Goal: Information Seeking & Learning: Learn about a topic

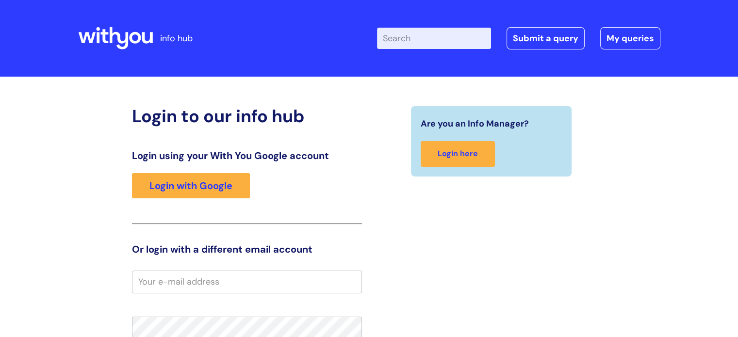
click at [179, 279] on input "email" at bounding box center [247, 282] width 230 height 22
type input "dawn.hollyoake@wearewithyou.org.uk"
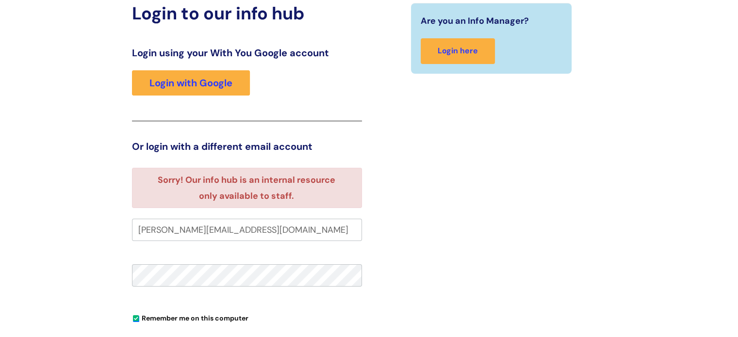
scroll to position [103, 0]
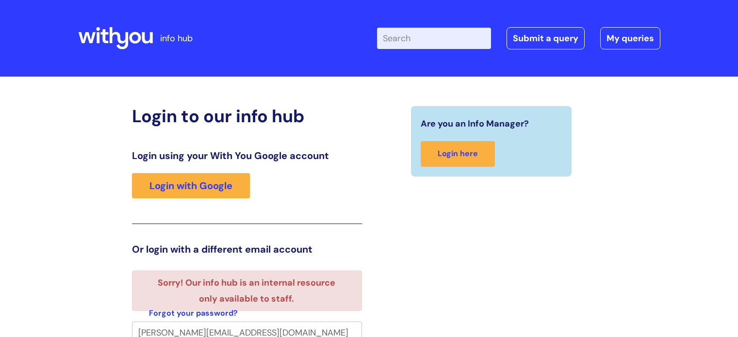
scroll to position [6, 0]
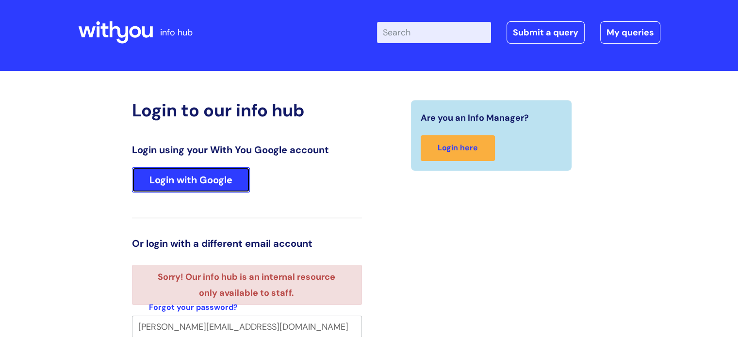
click at [209, 176] on link "Login with Google" at bounding box center [191, 180] width 118 height 25
click at [205, 178] on link "Login with Google" at bounding box center [191, 180] width 118 height 25
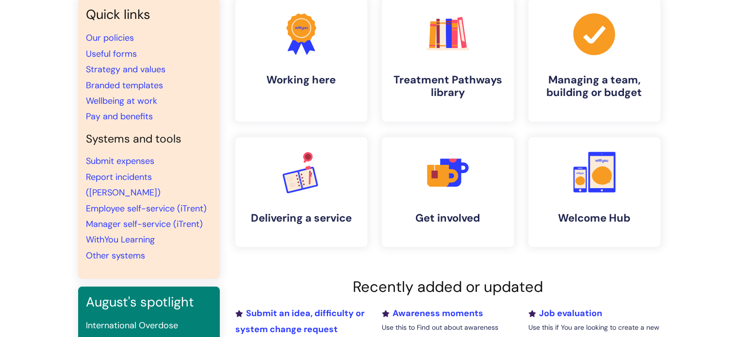
scroll to position [97, 0]
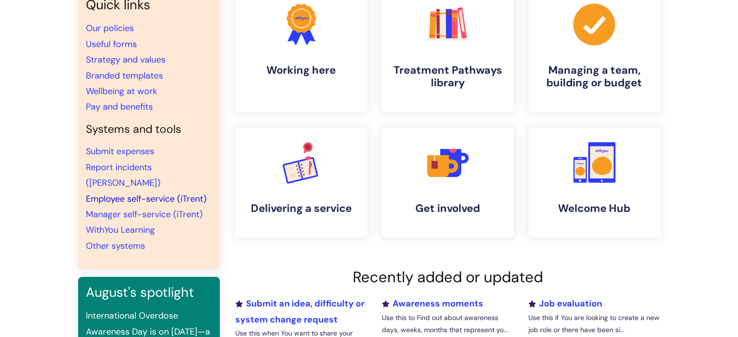
click at [159, 193] on link "Employee self-service (iTrent)" at bounding box center [146, 199] width 121 height 12
click at [445, 67] on h4 "Treatment Pathways library" at bounding box center [448, 77] width 118 height 26
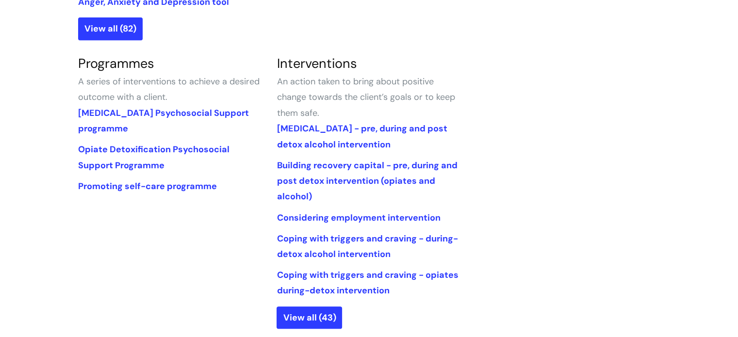
scroll to position [434, 0]
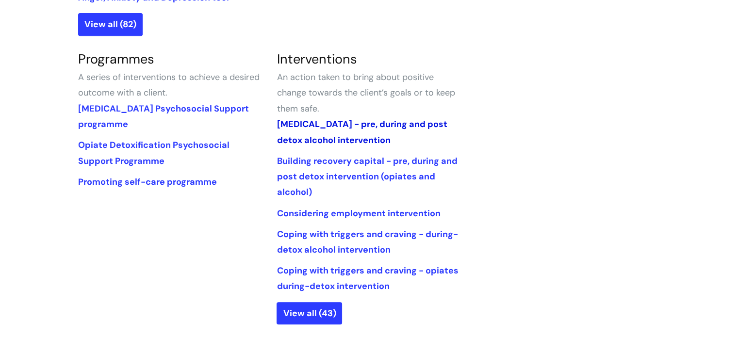
click at [344, 121] on link "Alcohol Withdrawal Syndrome - pre, during and post detox alcohol intervention" at bounding box center [362, 131] width 170 height 27
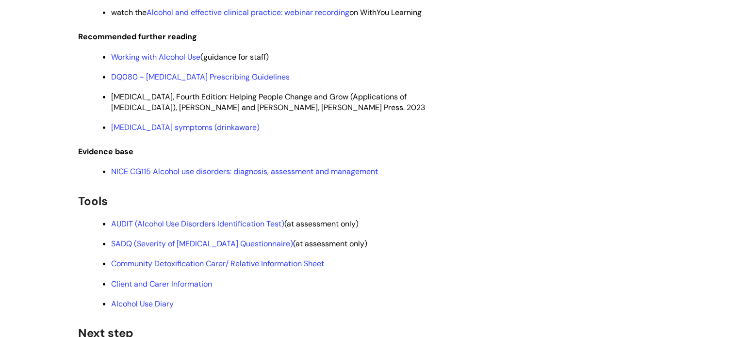
scroll to position [2557, 0]
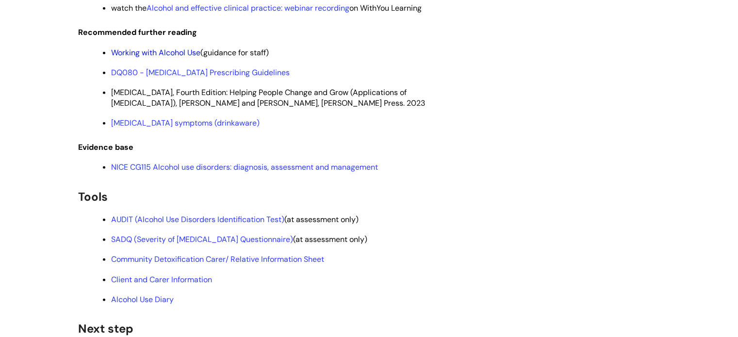
click at [178, 58] on link "Working with Alcohol Use" at bounding box center [155, 53] width 89 height 10
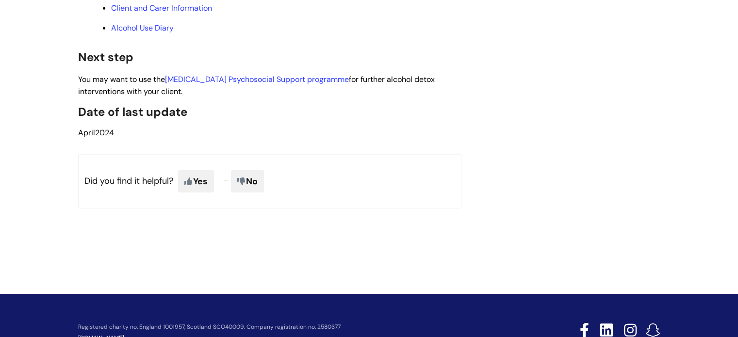
scroll to position [2849, 0]
